Goal: Task Accomplishment & Management: Complete application form

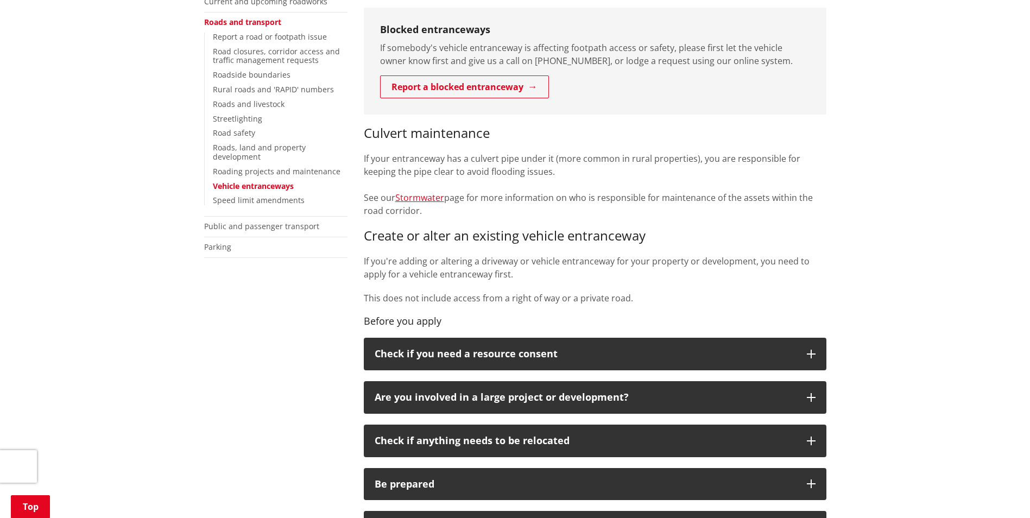
scroll to position [326, 0]
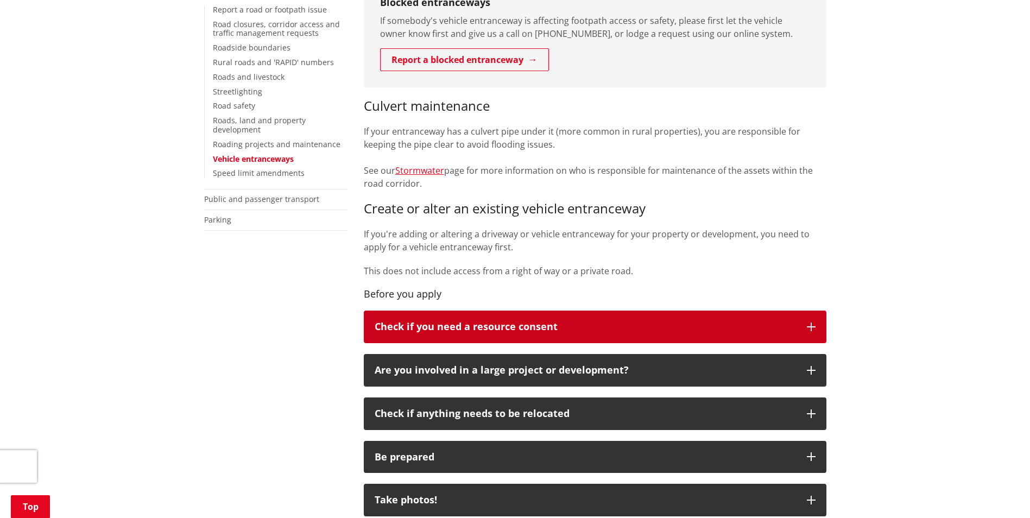
click at [795, 321] on p "Check if you need a resource consent" at bounding box center [585, 326] width 421 height 11
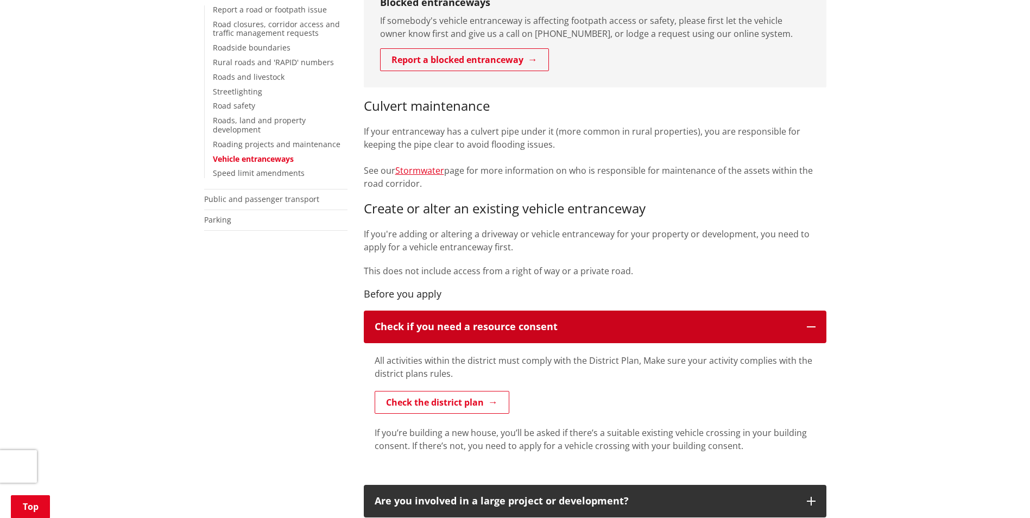
click at [795, 321] on p "Check if you need a resource consent" at bounding box center [585, 326] width 421 height 11
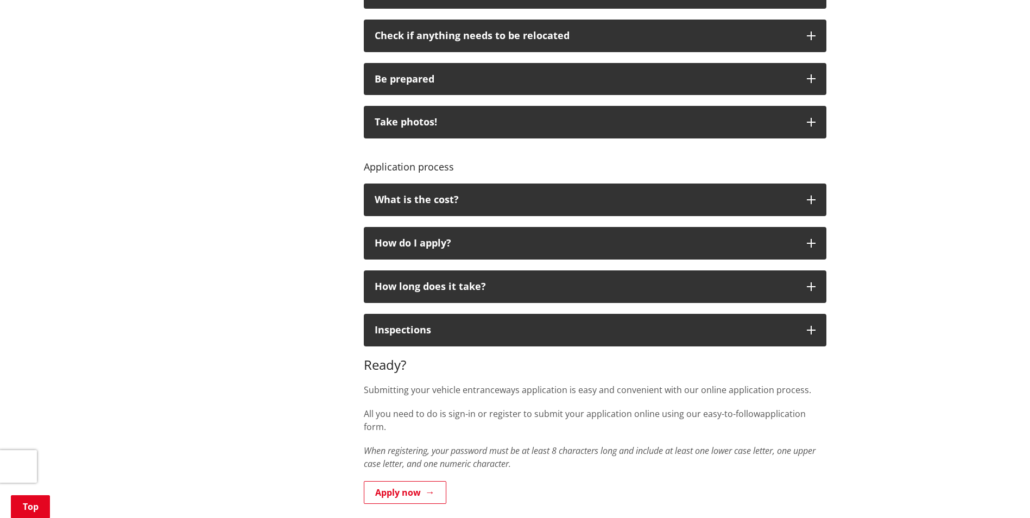
scroll to position [706, 0]
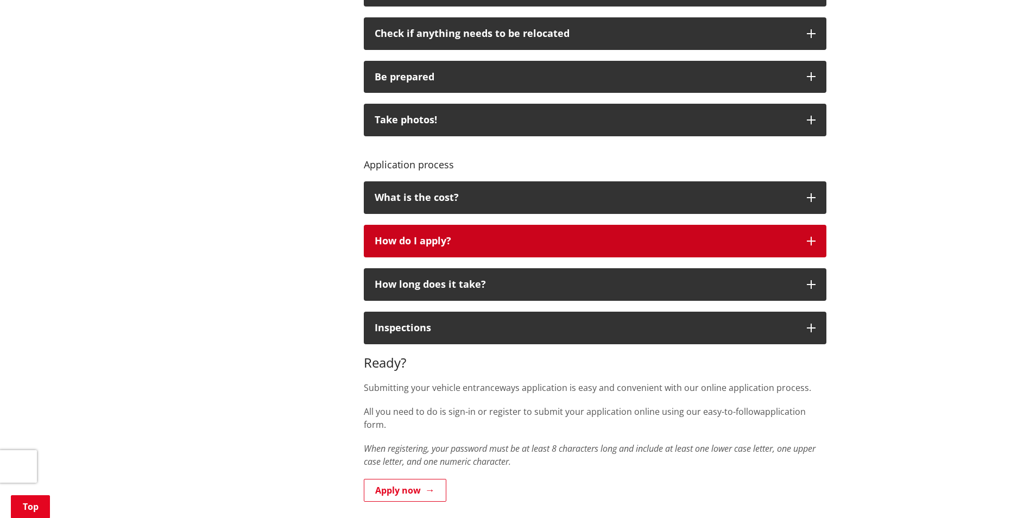
click at [792, 236] on div "How do I apply?" at bounding box center [585, 241] width 421 height 11
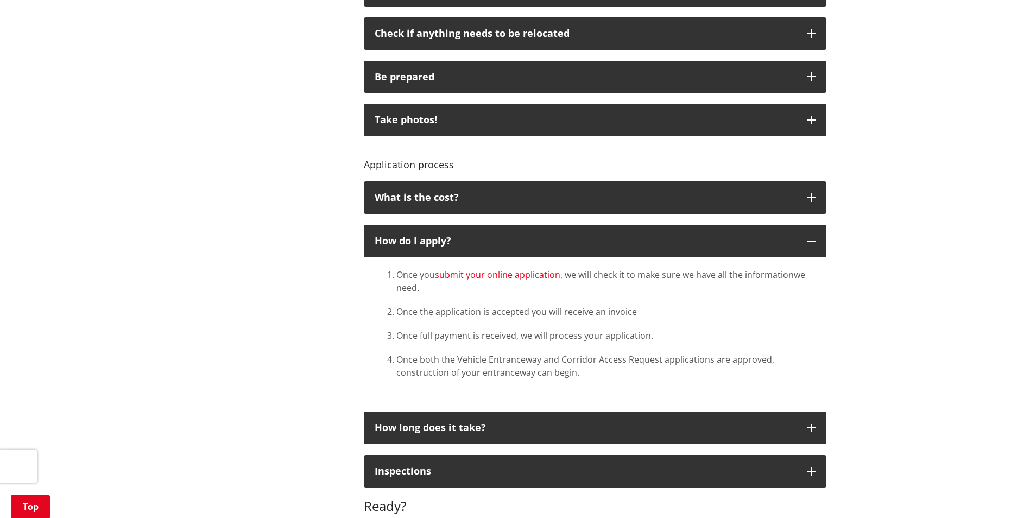
click at [501, 269] on link "submit your online application" at bounding box center [497, 275] width 125 height 12
click at [522, 269] on link "submit your online application" at bounding box center [497, 275] width 125 height 12
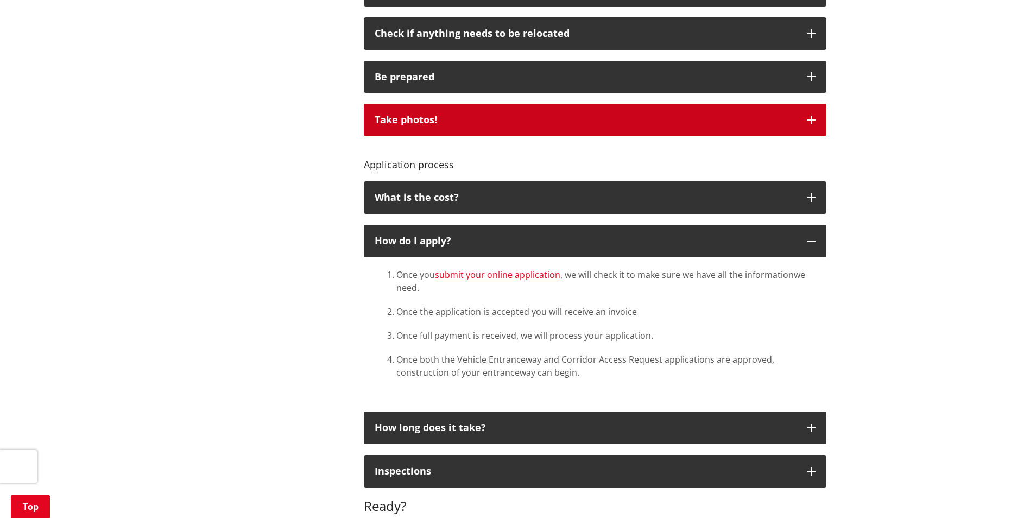
click at [537, 115] on div "Take photos!" at bounding box center [585, 120] width 421 height 11
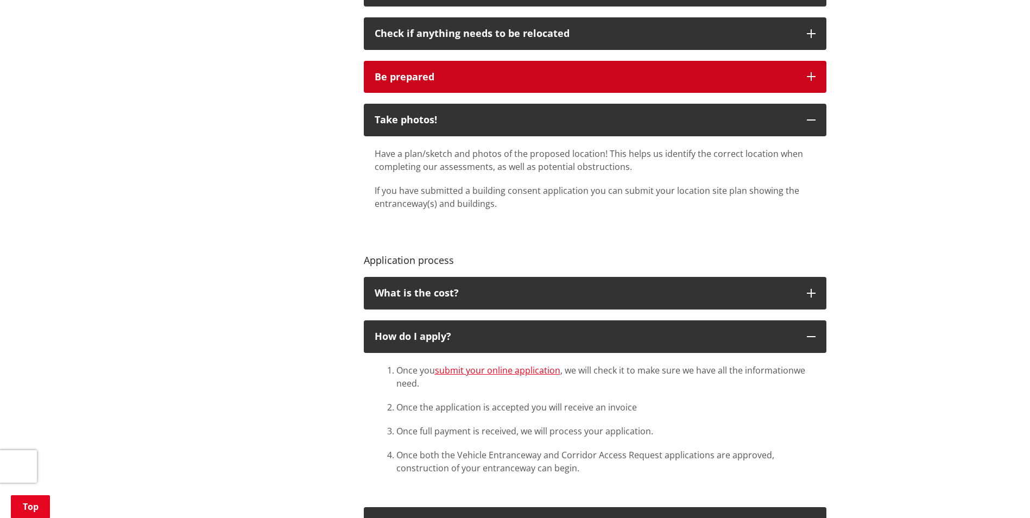
click at [544, 72] on div "Be prepared" at bounding box center [585, 77] width 421 height 11
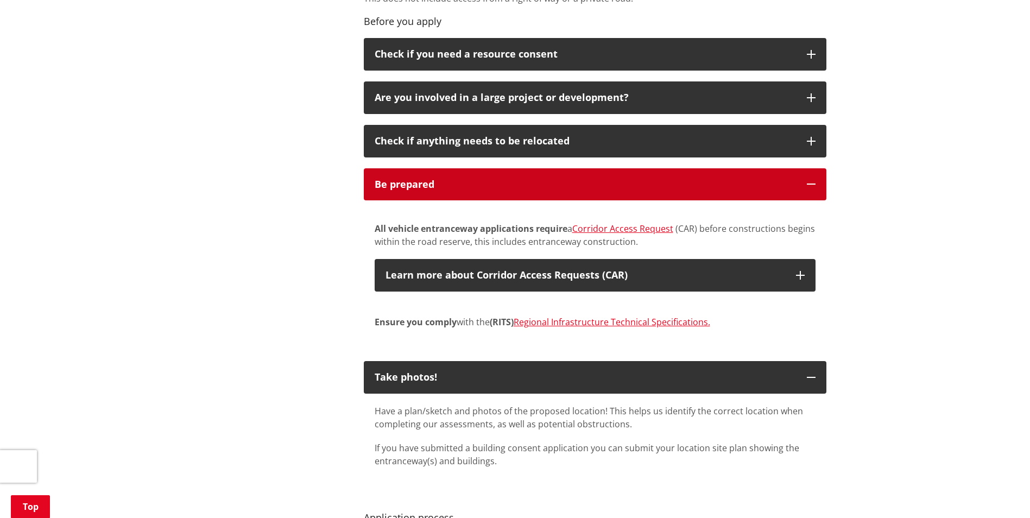
scroll to position [597, 0]
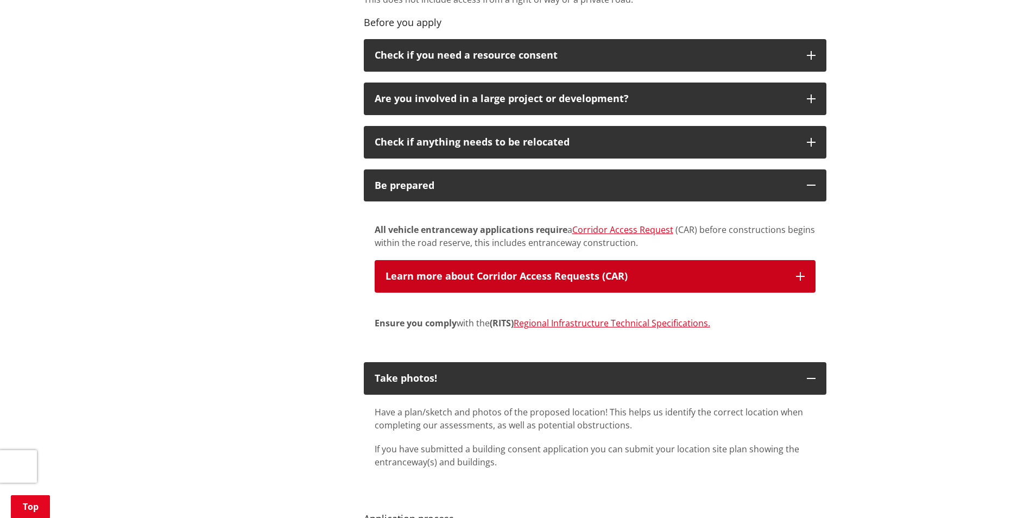
click at [700, 271] on p "Learn more about Corridor Access Requests (CAR)" at bounding box center [586, 276] width 400 height 11
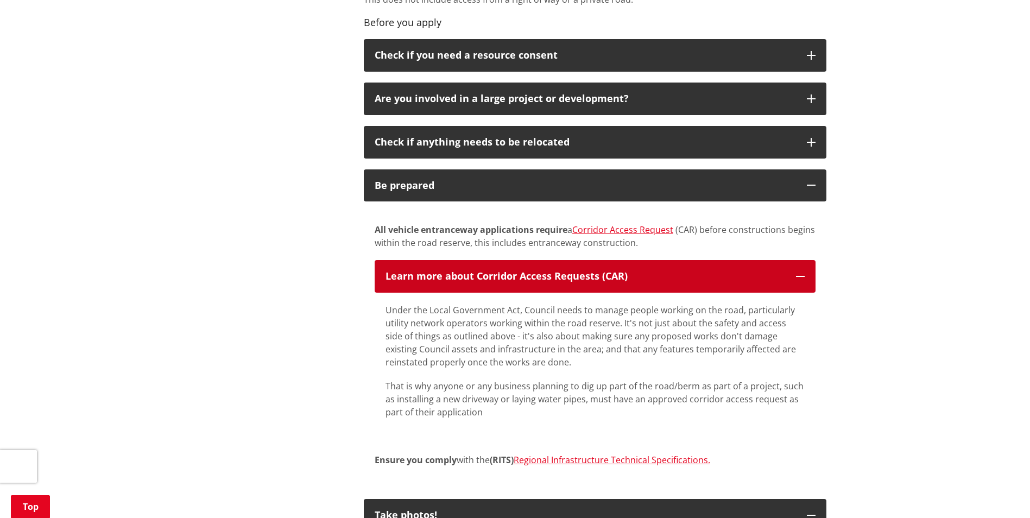
click at [699, 271] on p "Learn more about Corridor Access Requests (CAR)" at bounding box center [586, 276] width 400 height 11
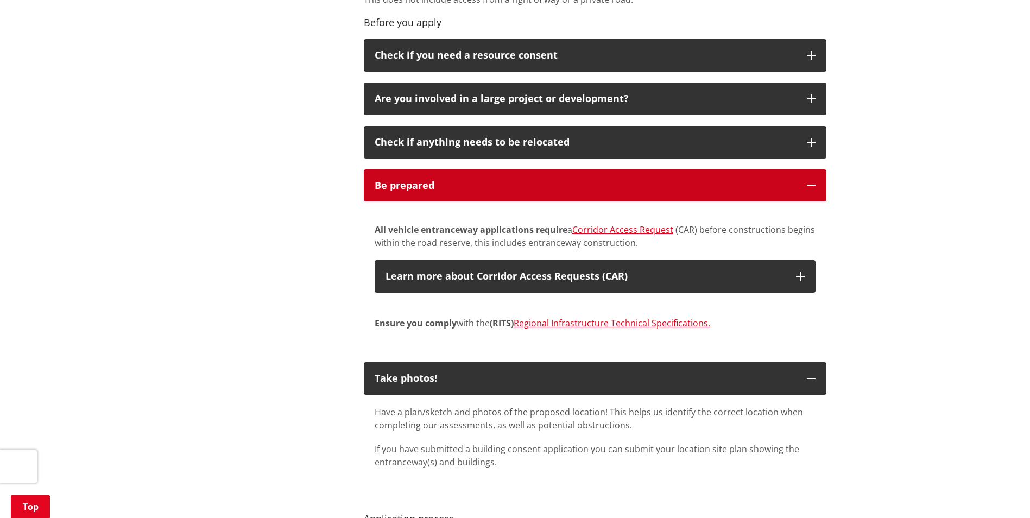
click at [695, 180] on div "Be prepared" at bounding box center [585, 185] width 421 height 11
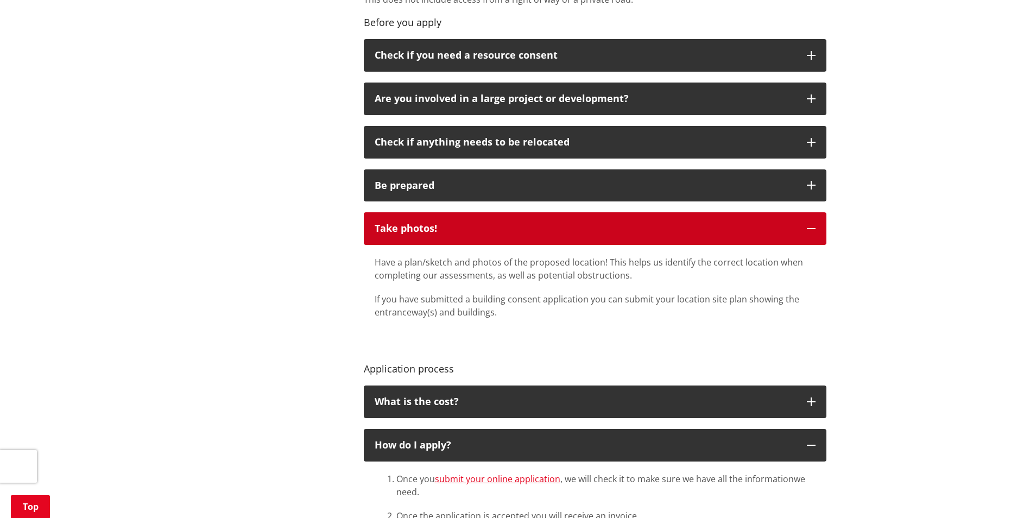
click at [648, 223] on div "Take photos!" at bounding box center [585, 228] width 421 height 11
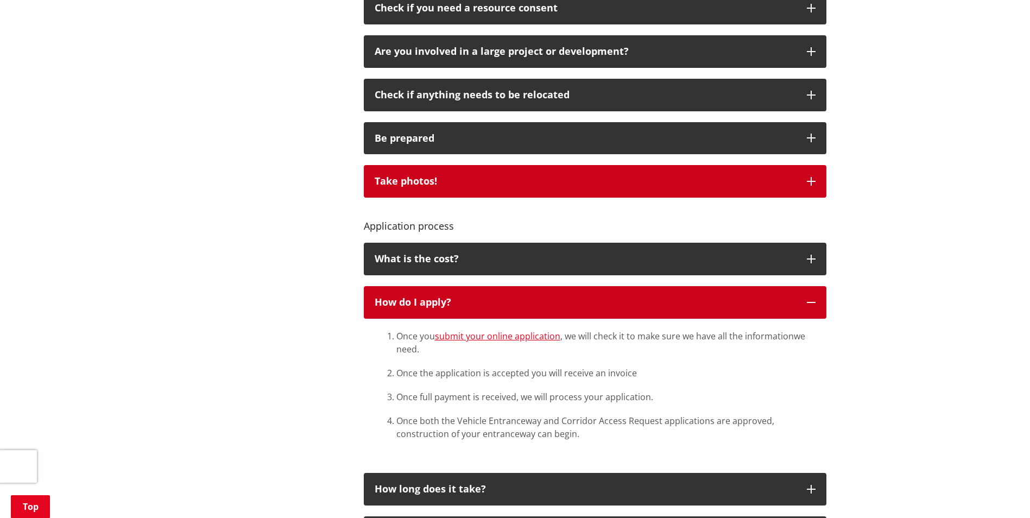
scroll to position [760, 0]
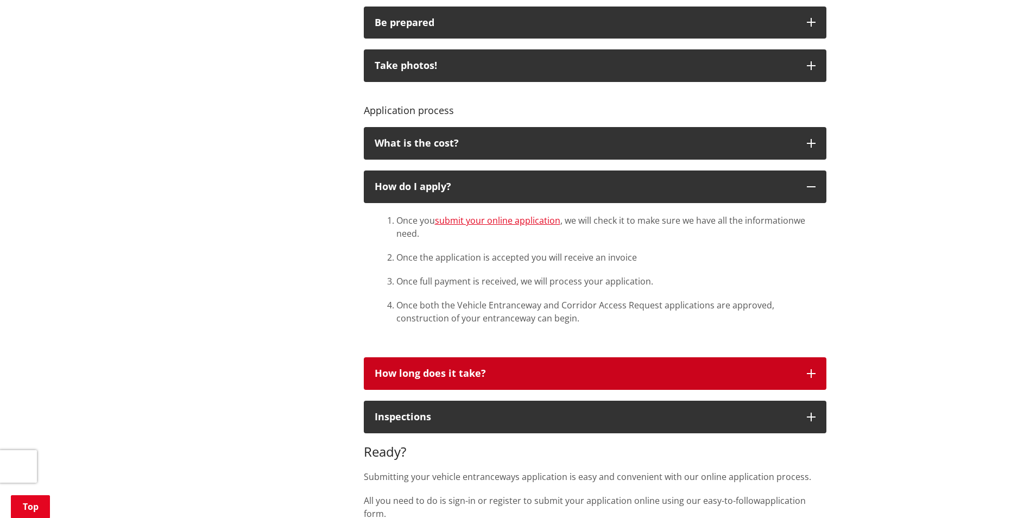
click at [608, 368] on div "How long does it take?" at bounding box center [585, 373] width 421 height 11
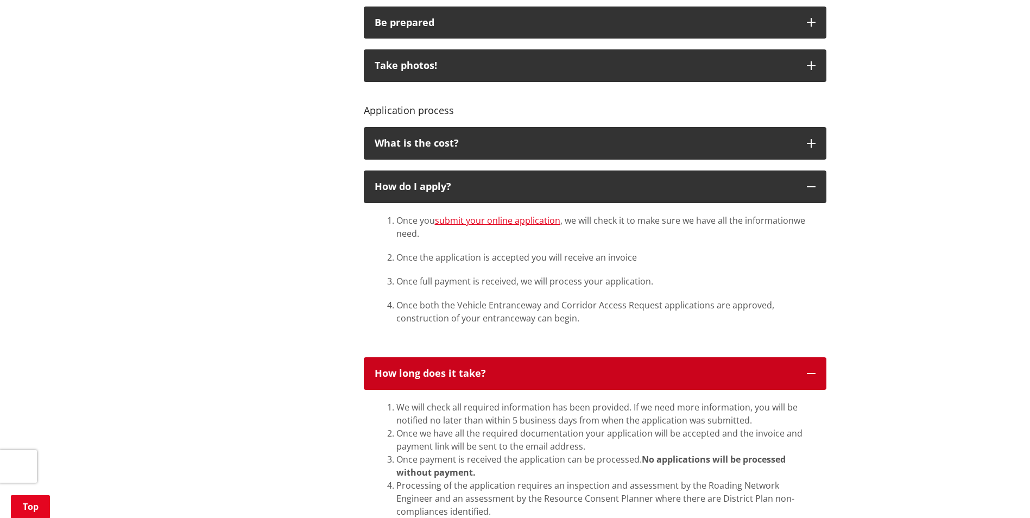
click at [608, 368] on div "How long does it take?" at bounding box center [585, 373] width 421 height 11
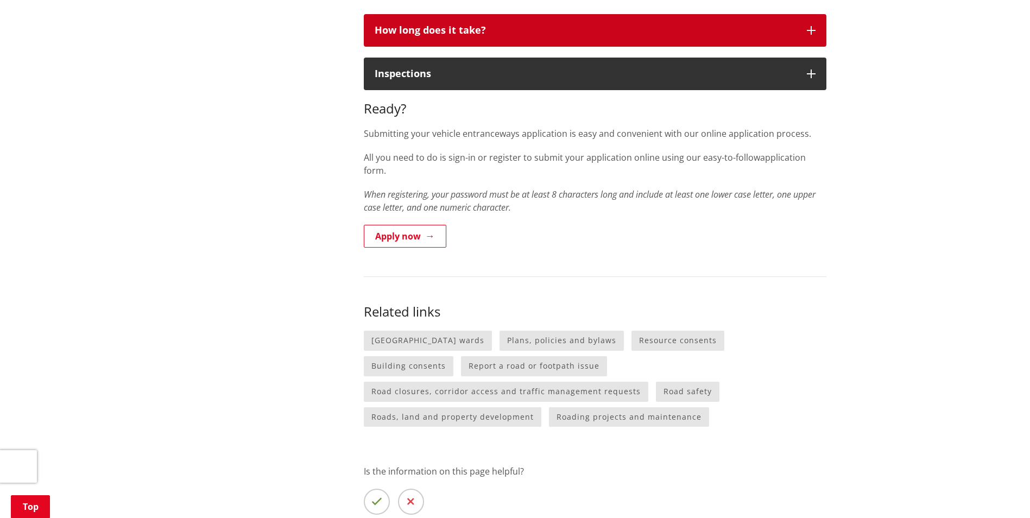
scroll to position [1140, 0]
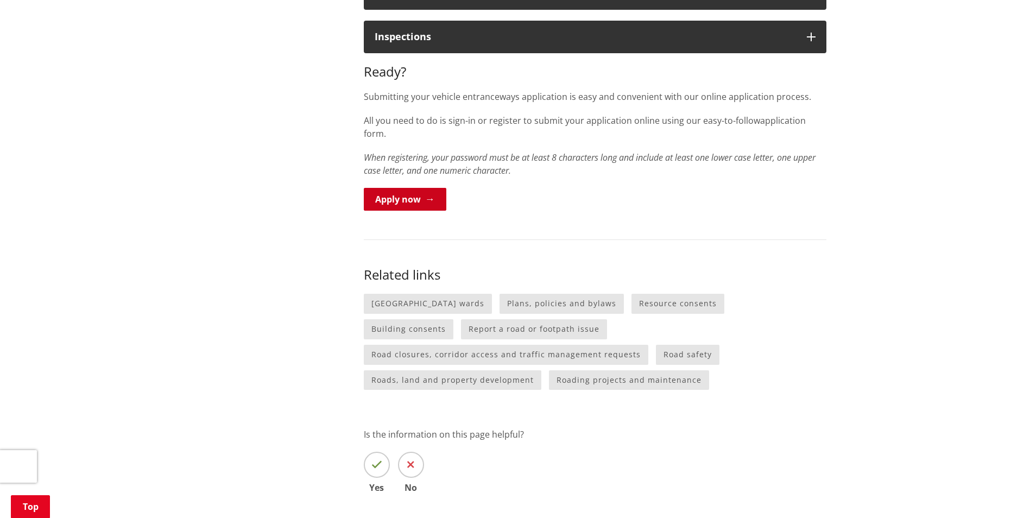
click at [412, 188] on link "Apply now" at bounding box center [405, 199] width 83 height 23
